Goal: Check status: Check status

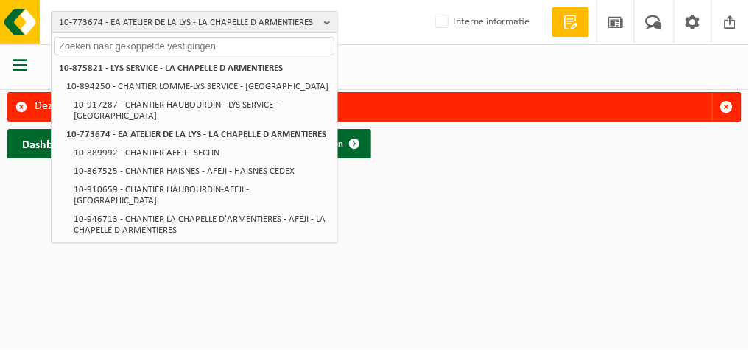
click at [191, 48] on input "text" at bounding box center [195, 46] width 280 height 18
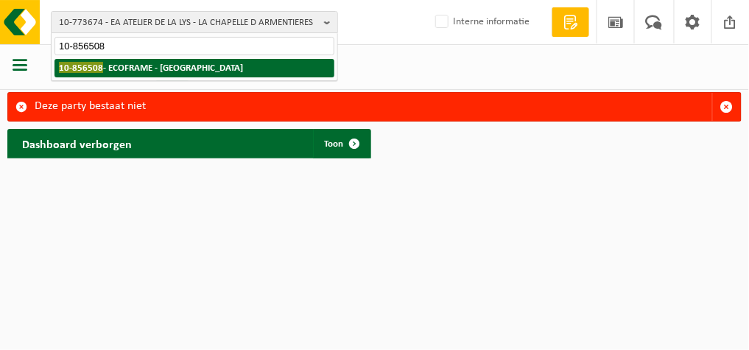
type input "10-856508"
click at [158, 68] on strong "10-856508 - ECOFRAME - PARIS 8EME ARRONDISSEMENT" at bounding box center [151, 67] width 184 height 11
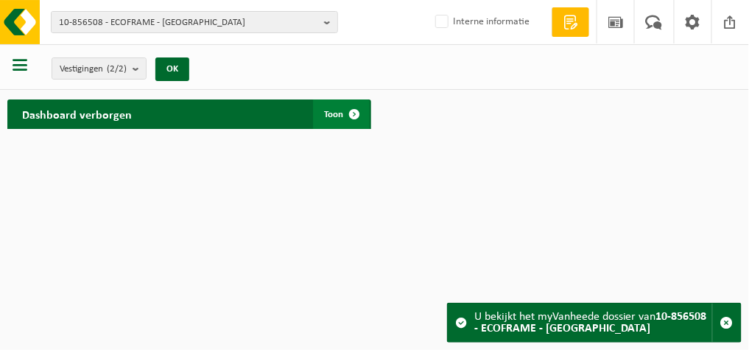
click at [322, 113] on link "Toon" at bounding box center [341, 113] width 57 height 29
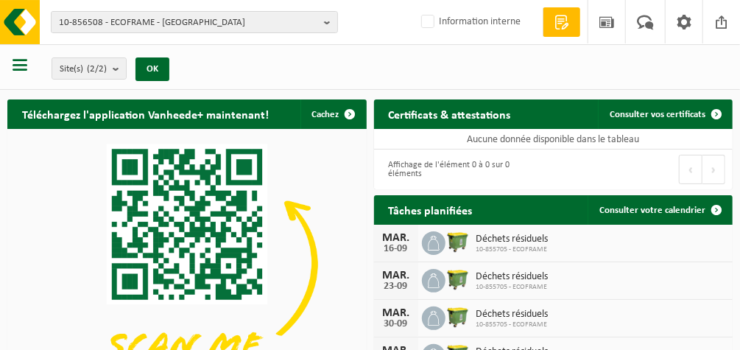
click at [24, 73] on button "button" at bounding box center [20, 66] width 15 height 19
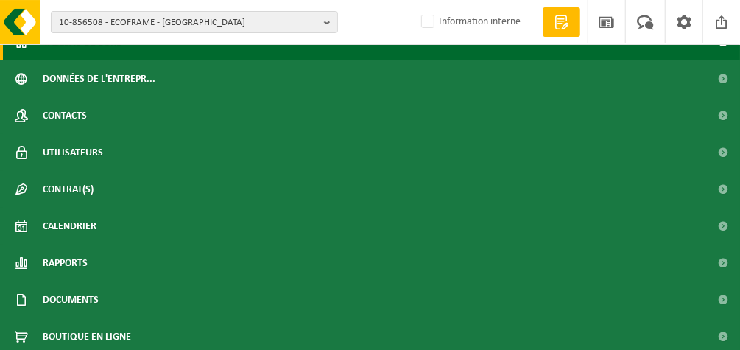
scroll to position [63, 0]
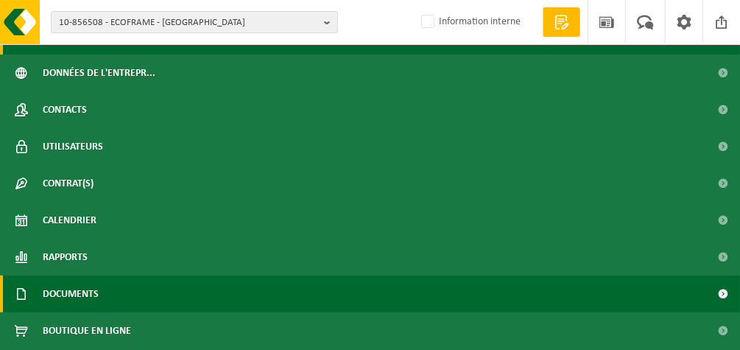
click at [87, 290] on span "Documents" at bounding box center [71, 293] width 56 height 37
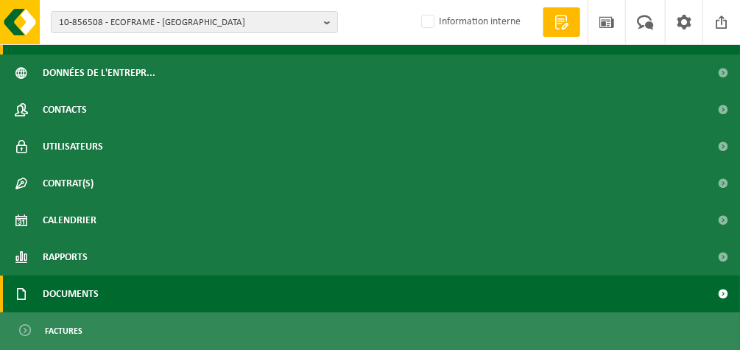
scroll to position [63, 0]
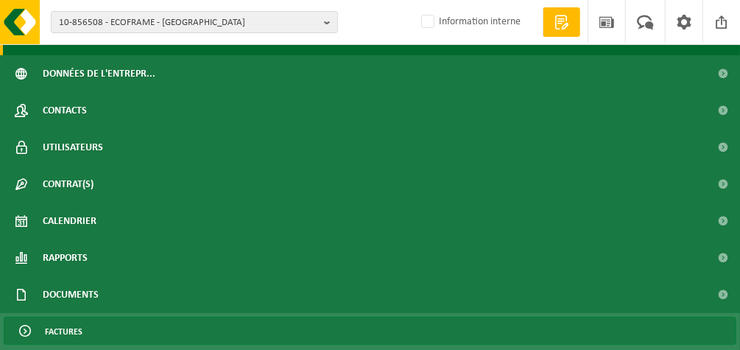
click at [69, 322] on span "Factures" at bounding box center [64, 331] width 38 height 28
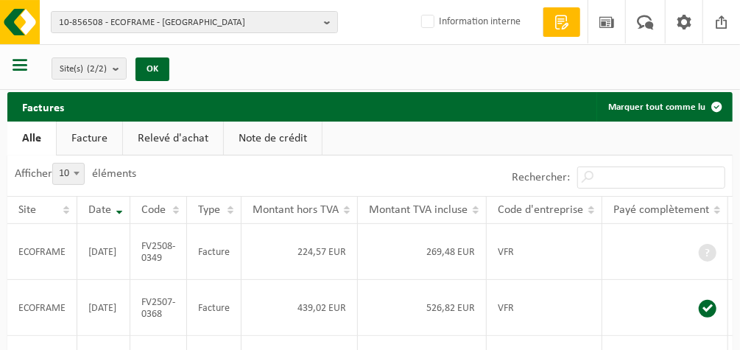
click at [82, 141] on link "Facture" at bounding box center [90, 139] width 66 height 34
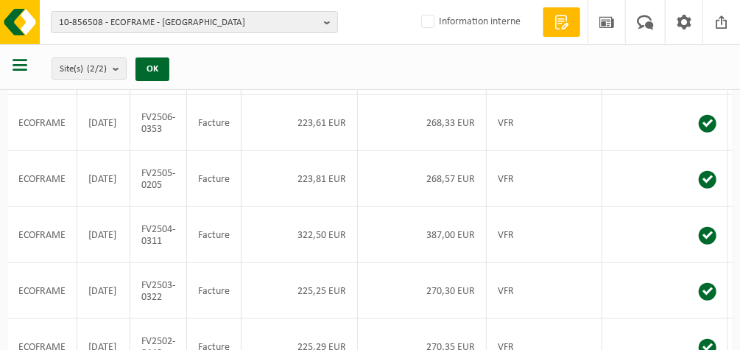
scroll to position [250, 0]
